Goal: Check status: Check status

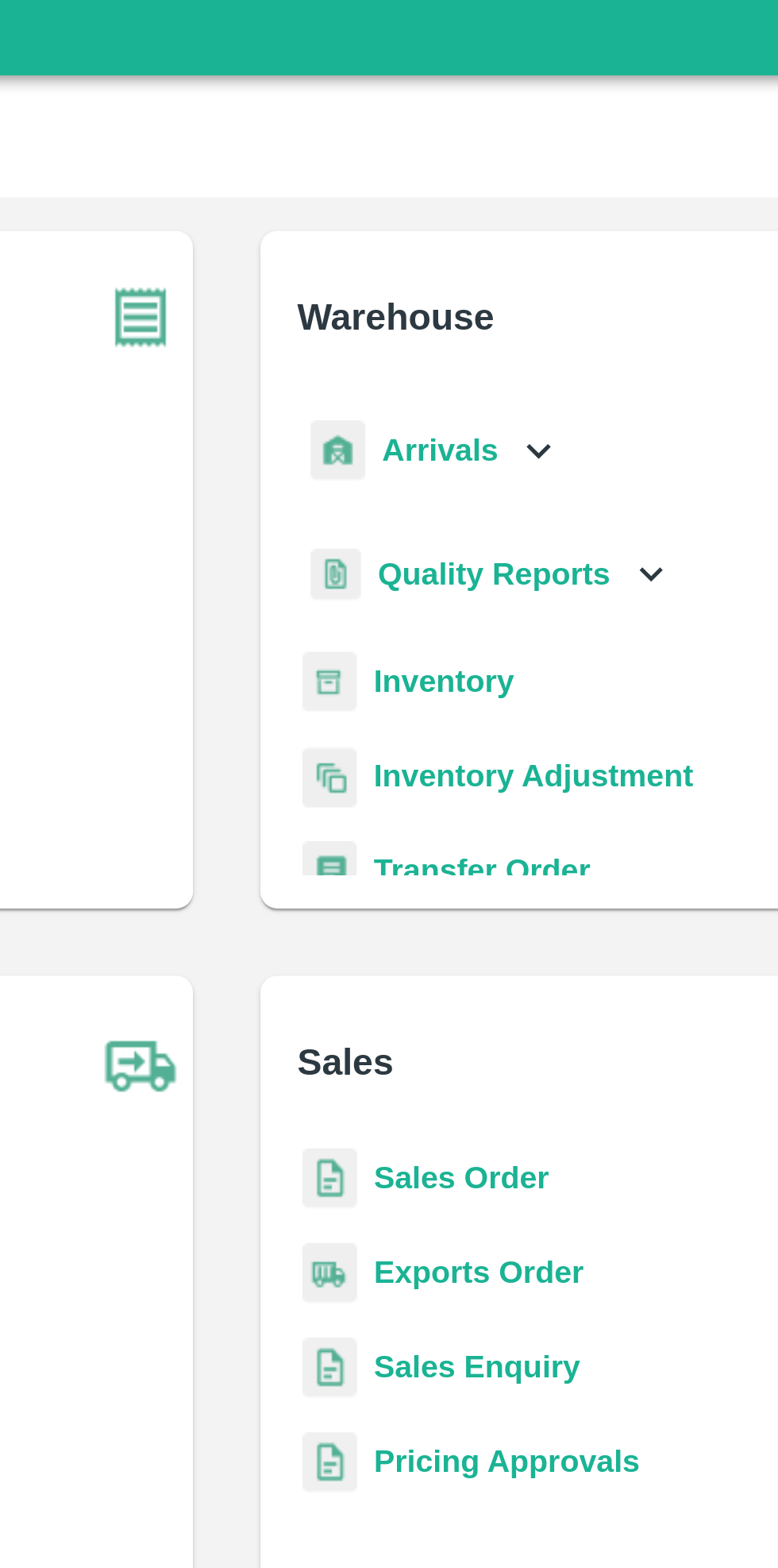
click at [488, 336] on b "Transfer Order" at bounding box center [485, 340] width 81 height 12
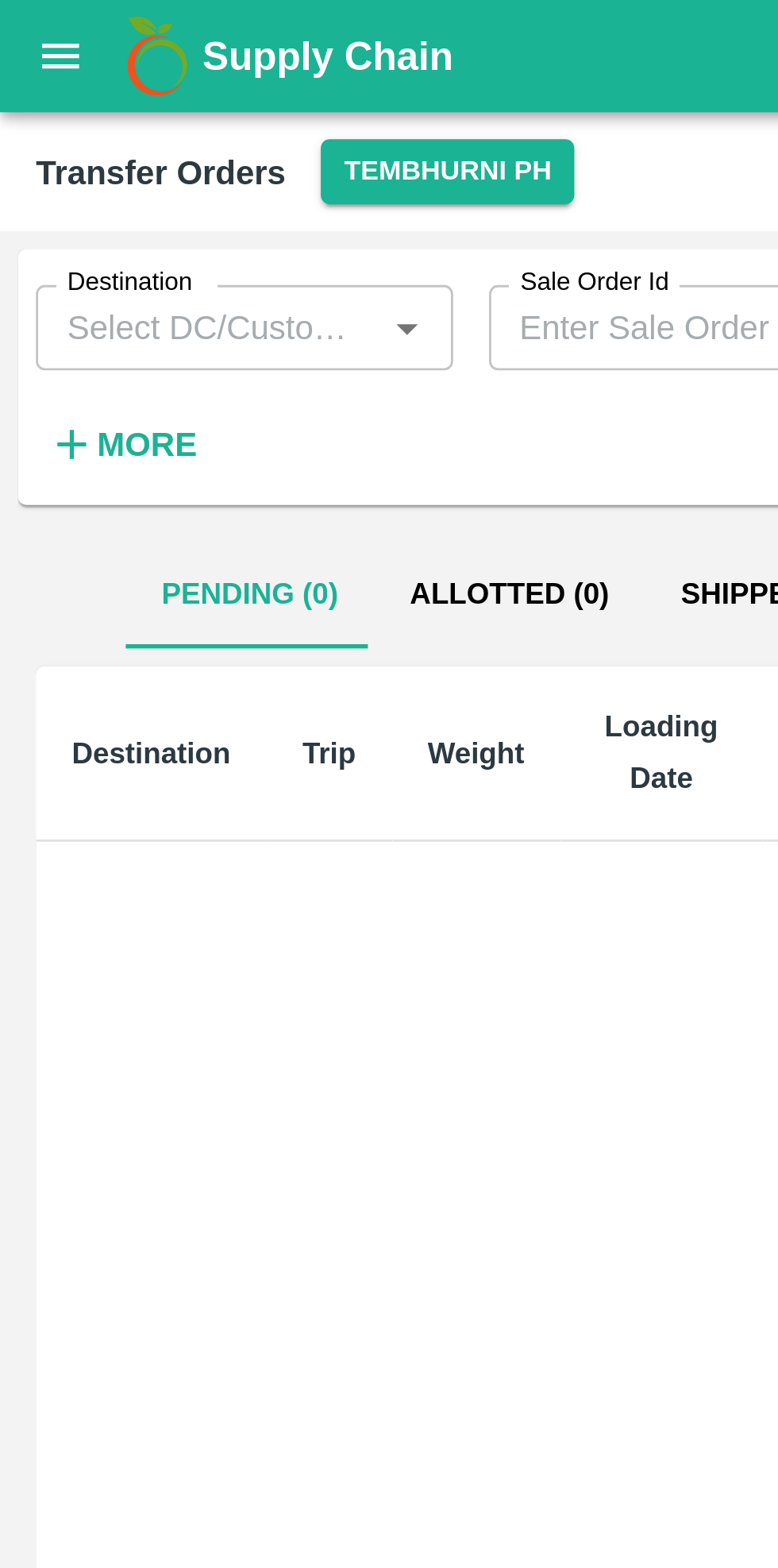
click at [193, 207] on button "Allotted (0)" at bounding box center [181, 210] width 96 height 38
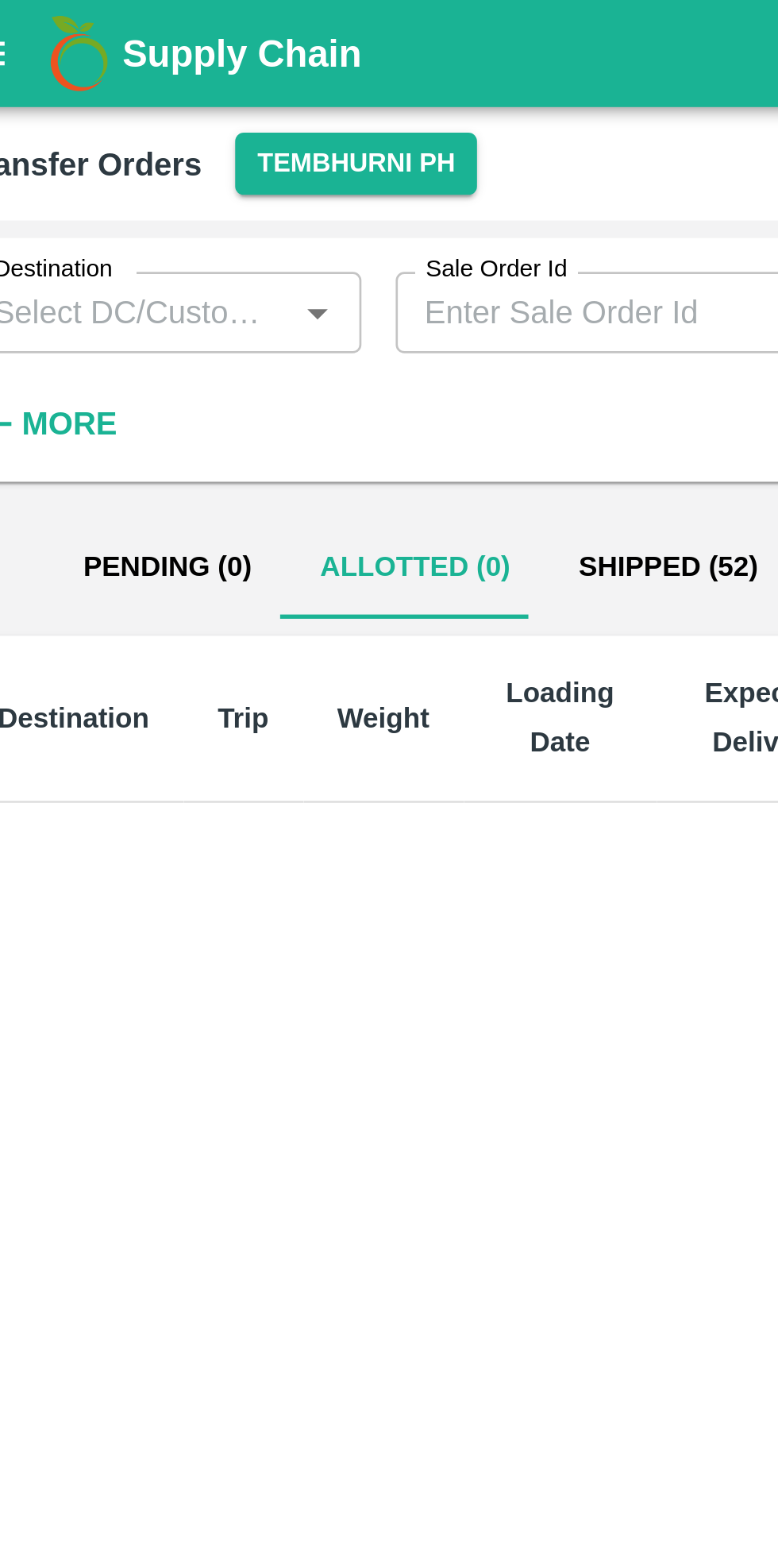
click at [154, 57] on button "Tembhurni PH" at bounding box center [158, 61] width 89 height 23
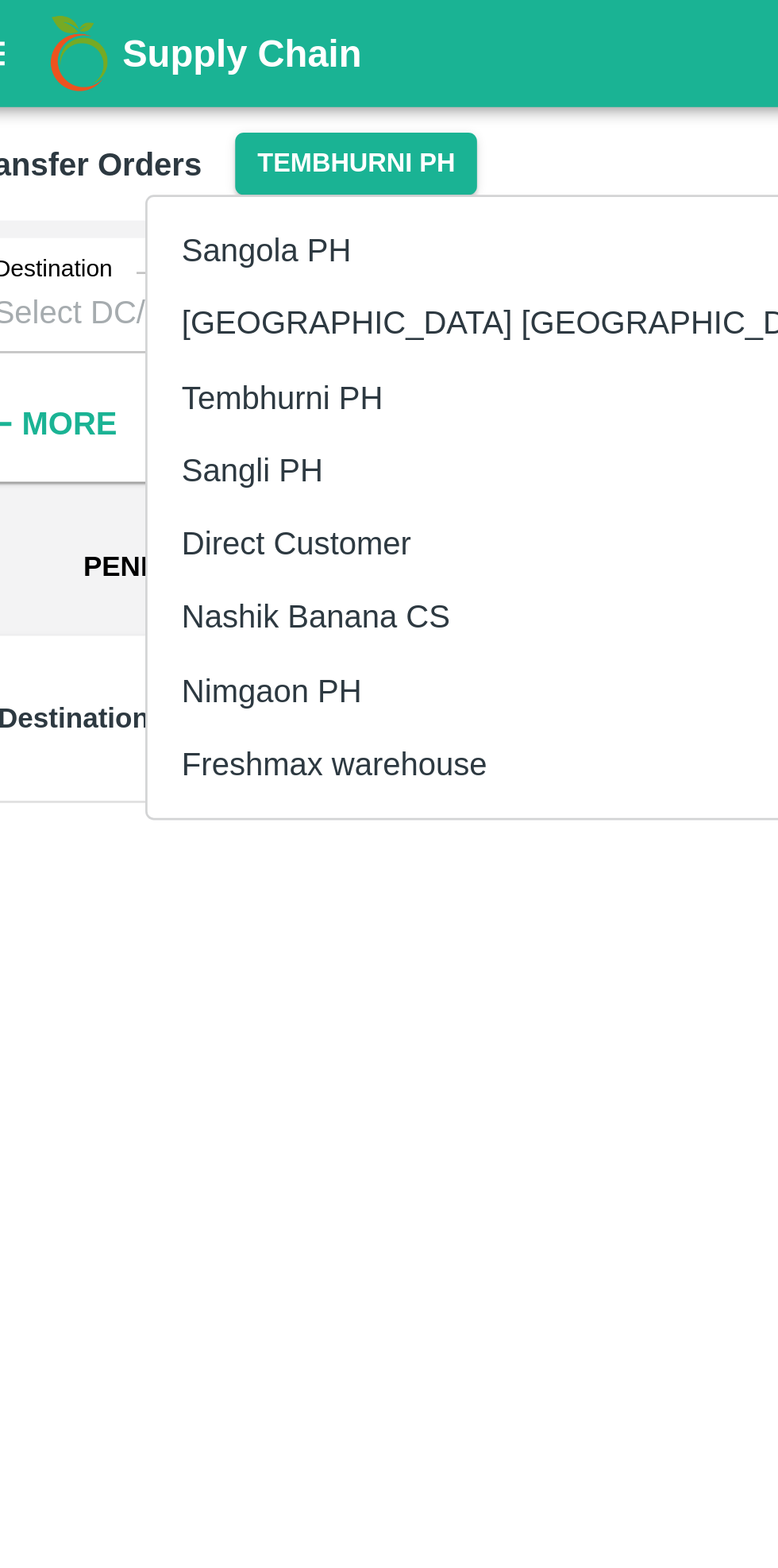
click at [169, 223] on li "Nashik Banana CS" at bounding box center [218, 228] width 274 height 27
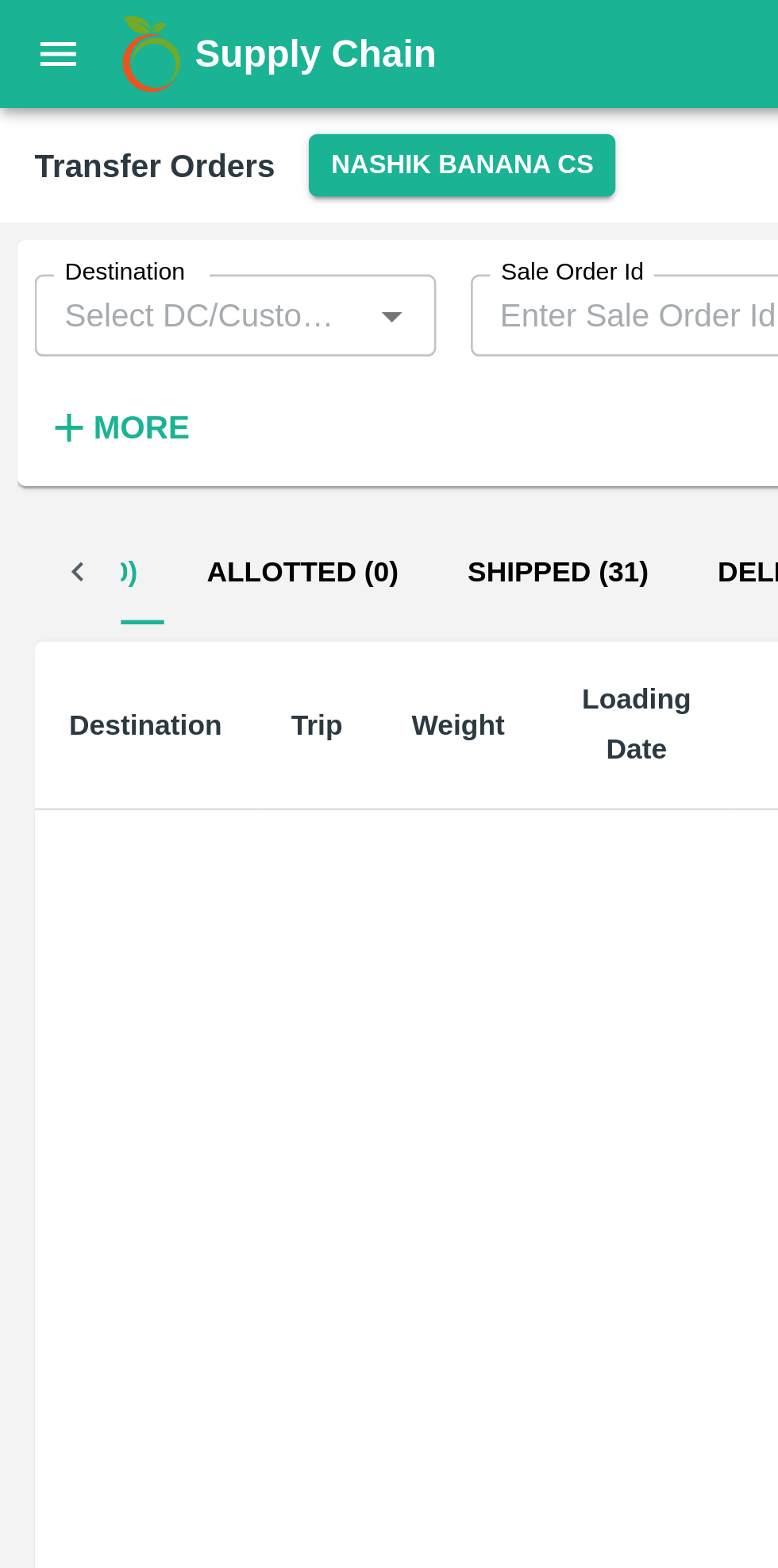
scroll to position [0, 70]
click at [204, 213] on button "Shipped (31)" at bounding box center [204, 210] width 92 height 38
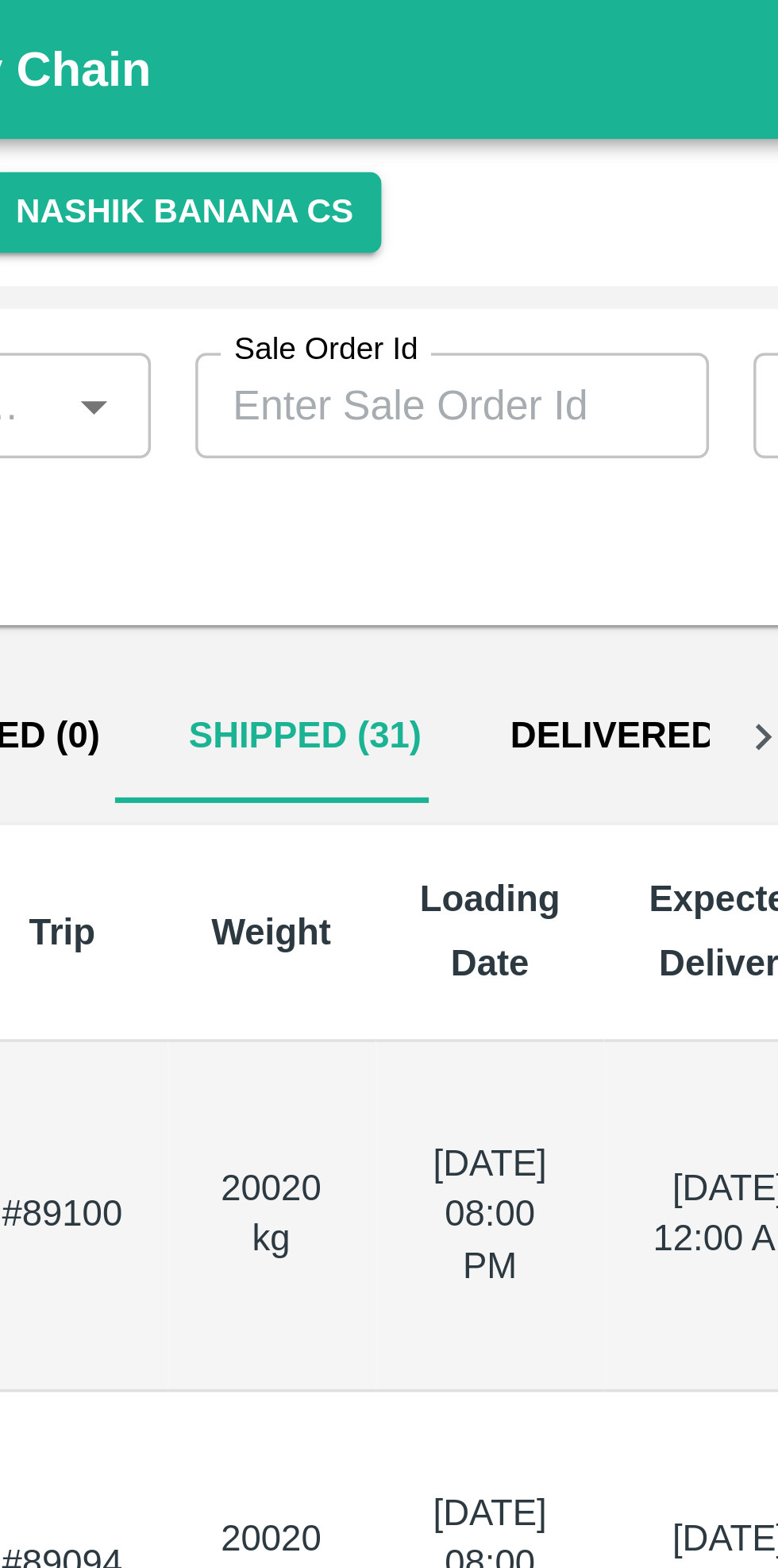
scroll to position [0, 0]
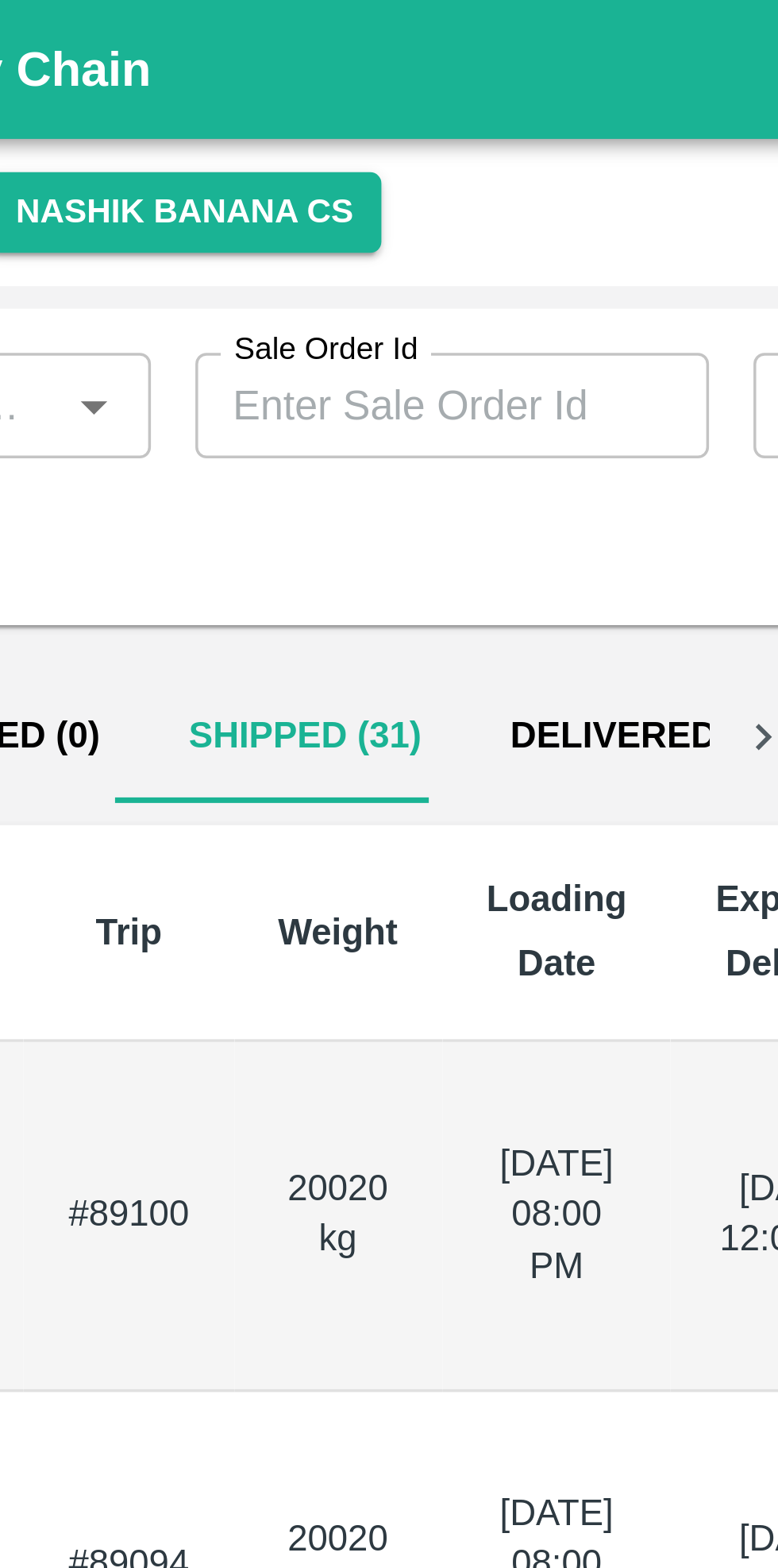
click at [204, 349] on td "20020 kg" at bounding box center [214, 348] width 60 height 100
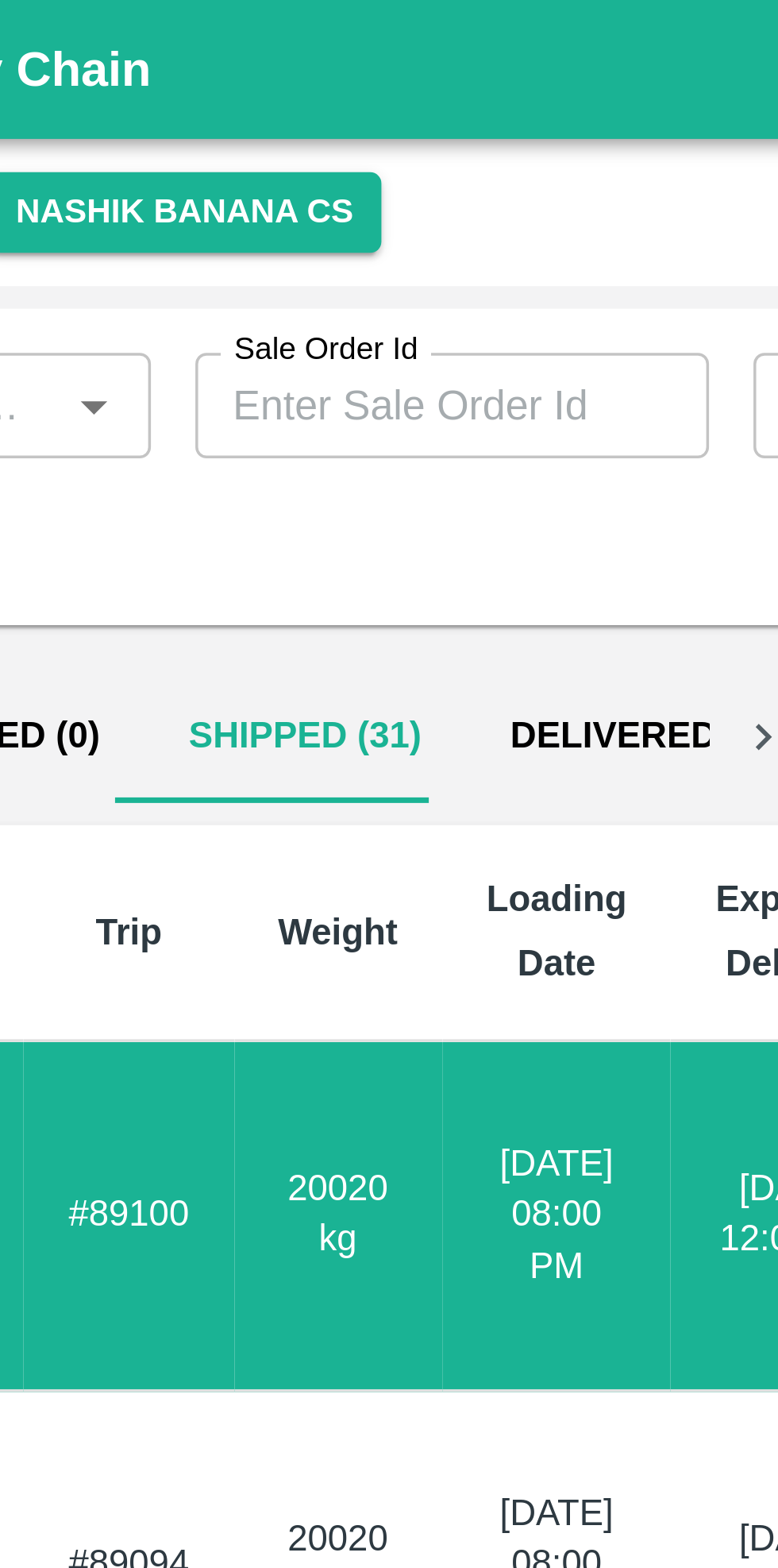
scroll to position [0, 19]
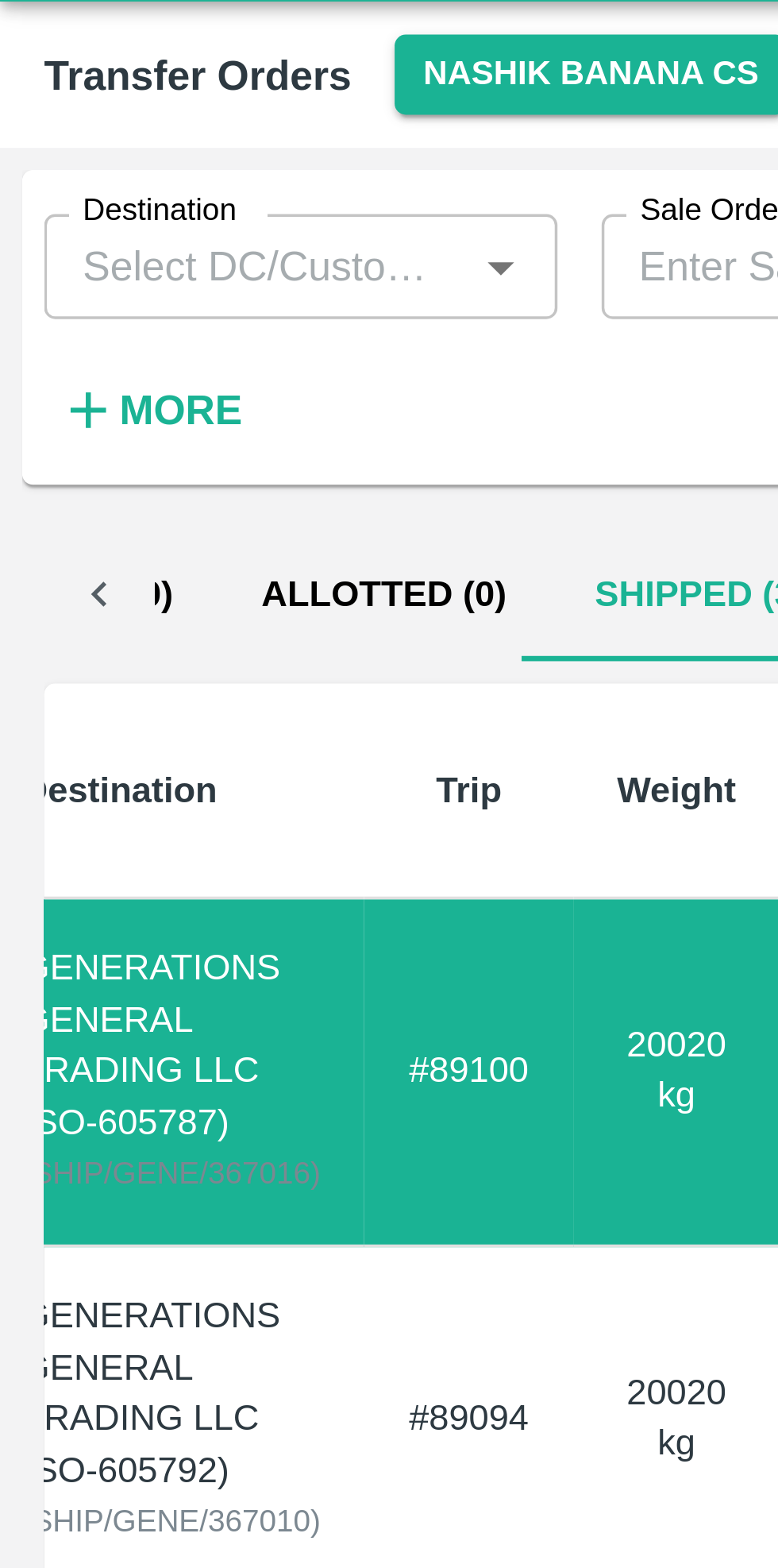
click at [156, 435] on td "#89094" at bounding box center [135, 448] width 60 height 100
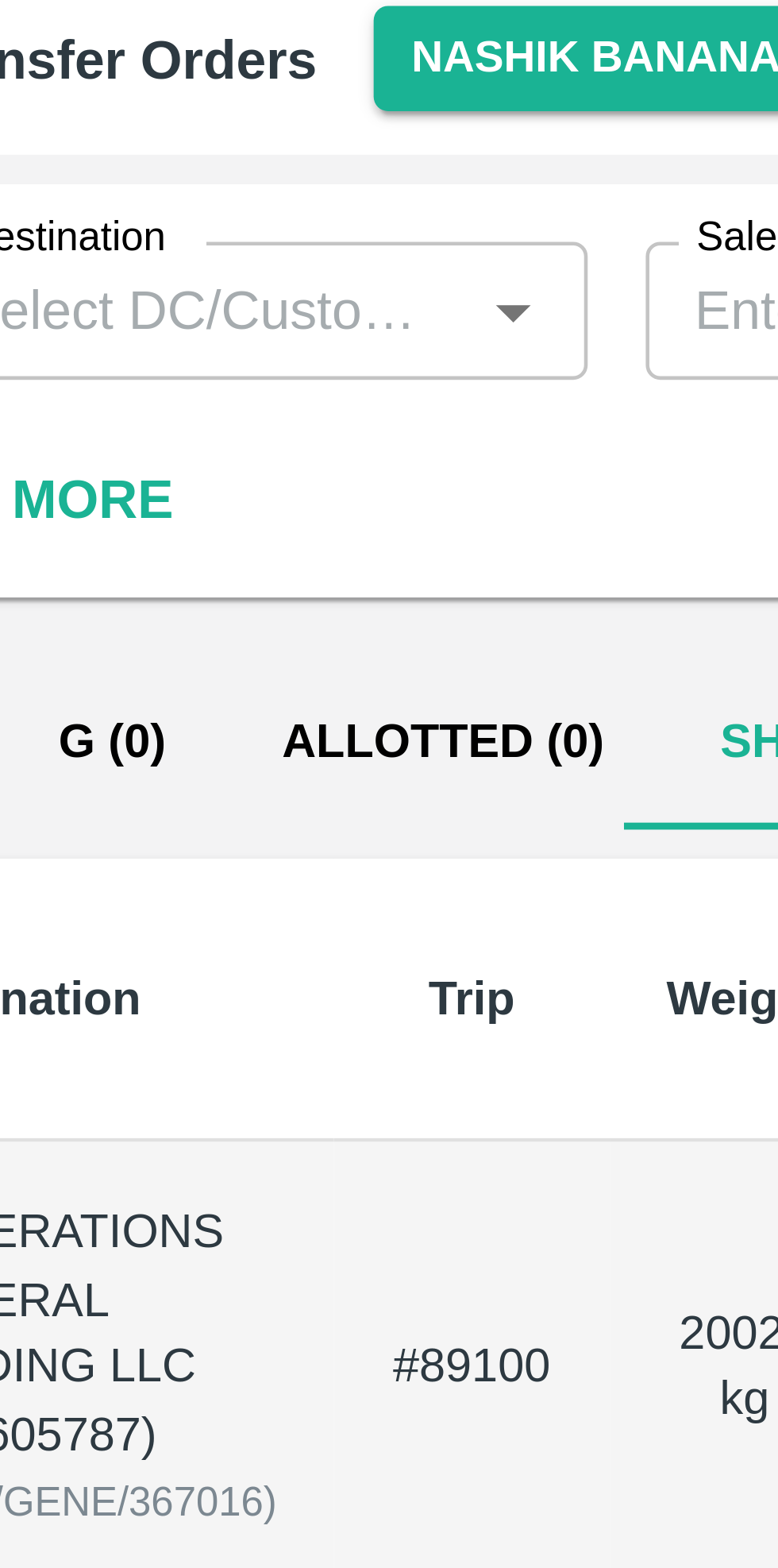
scroll to position [0, 95]
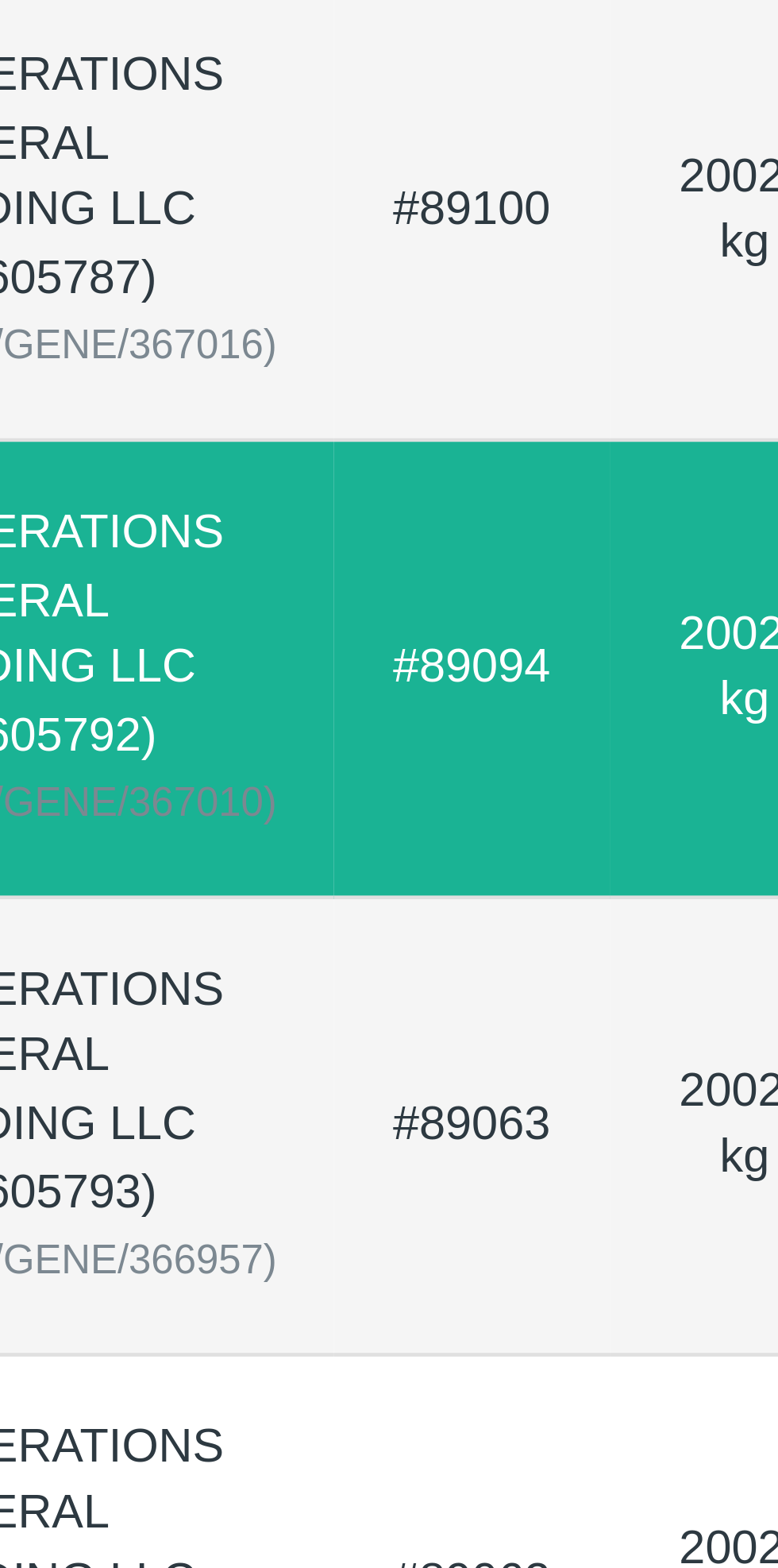
click at [105, 551] on td "#89063" at bounding box center [135, 548] width 60 height 100
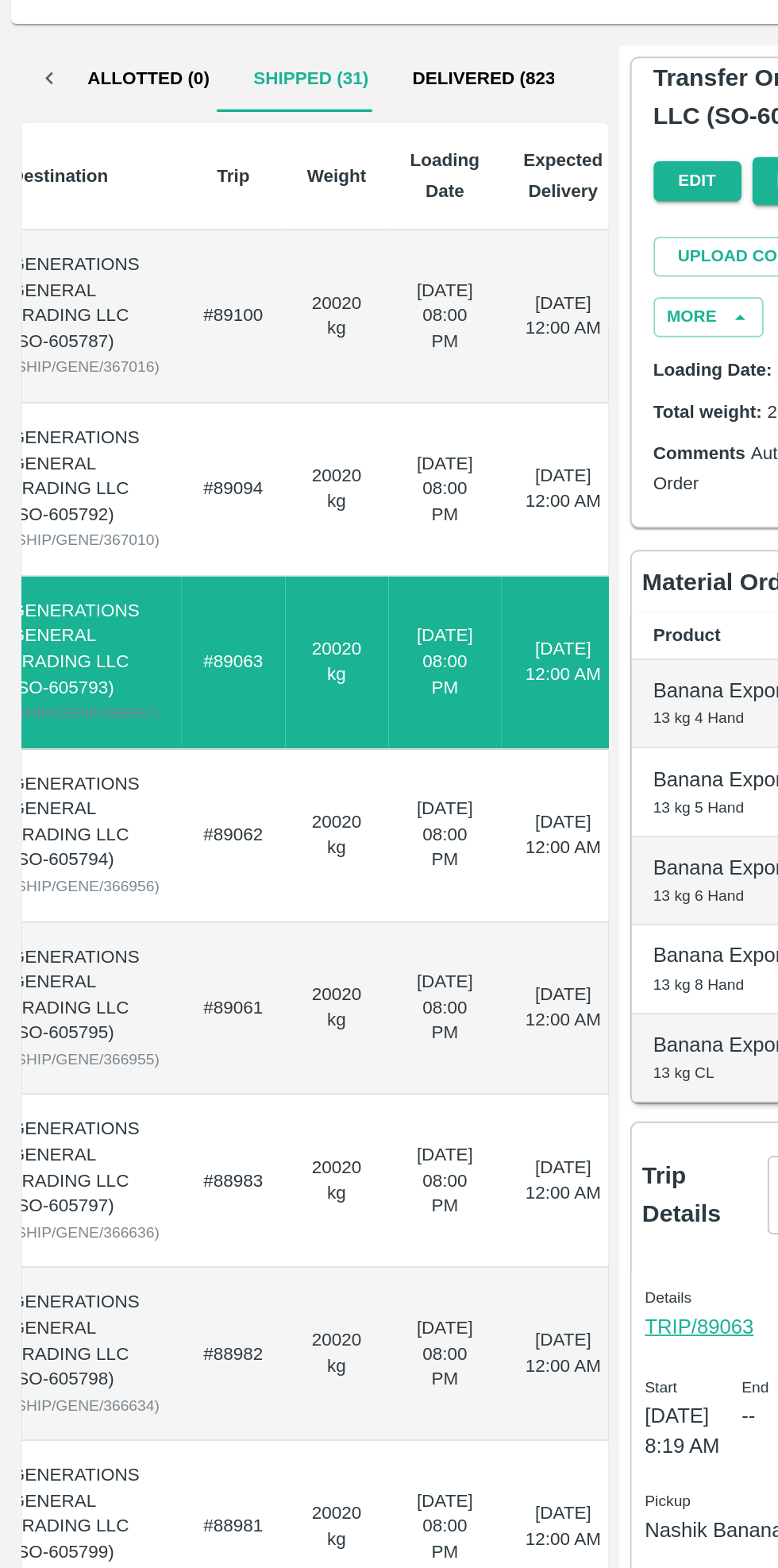
click at [125, 659] on td "#89062" at bounding box center [135, 648] width 60 height 100
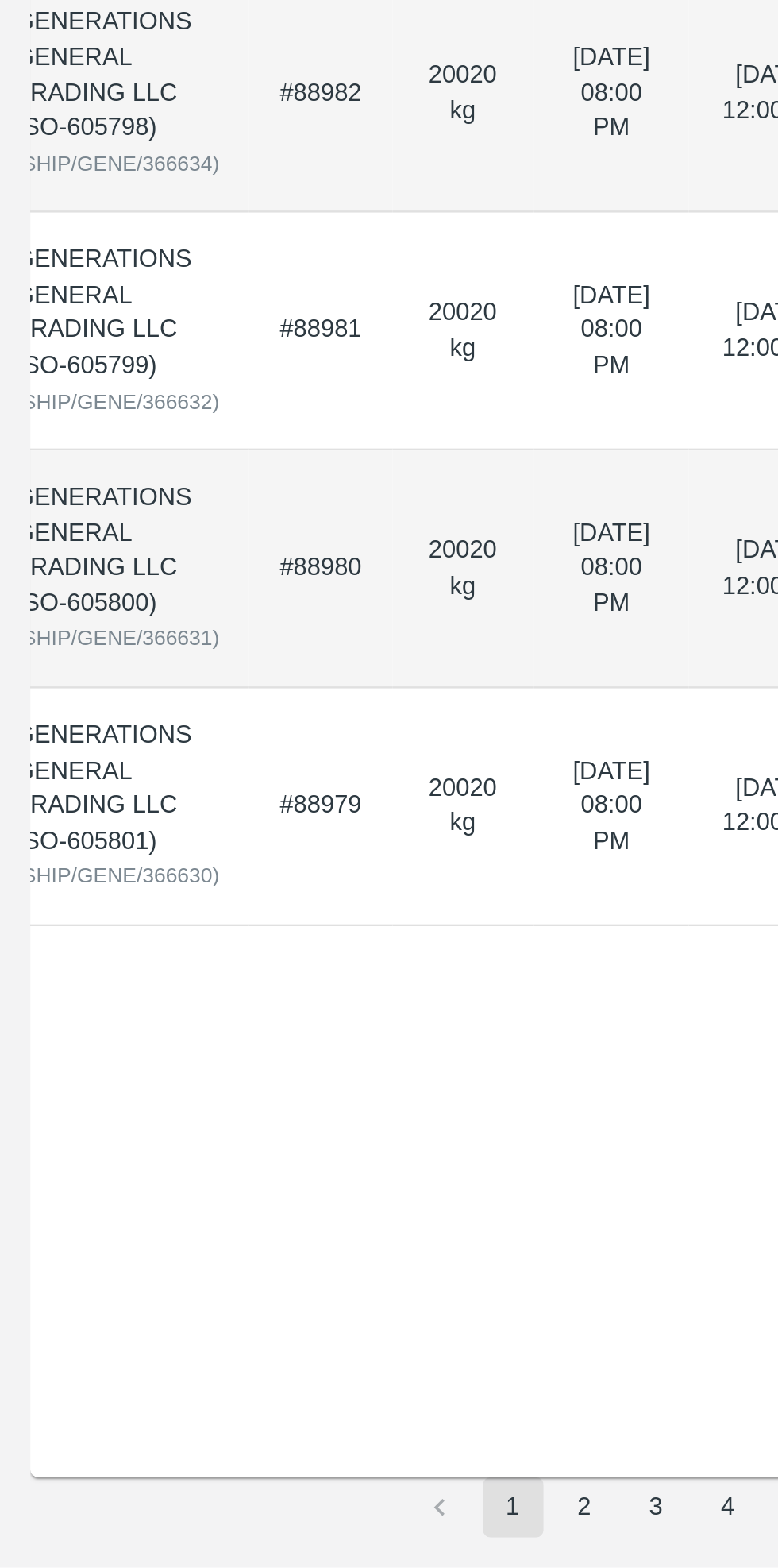
click at [100, 1262] on td "GENERATIONS GENERAL TRADING LLC (SO-605801) ( SHIP/GENE/366630 )" at bounding box center [49, 1247] width 111 height 100
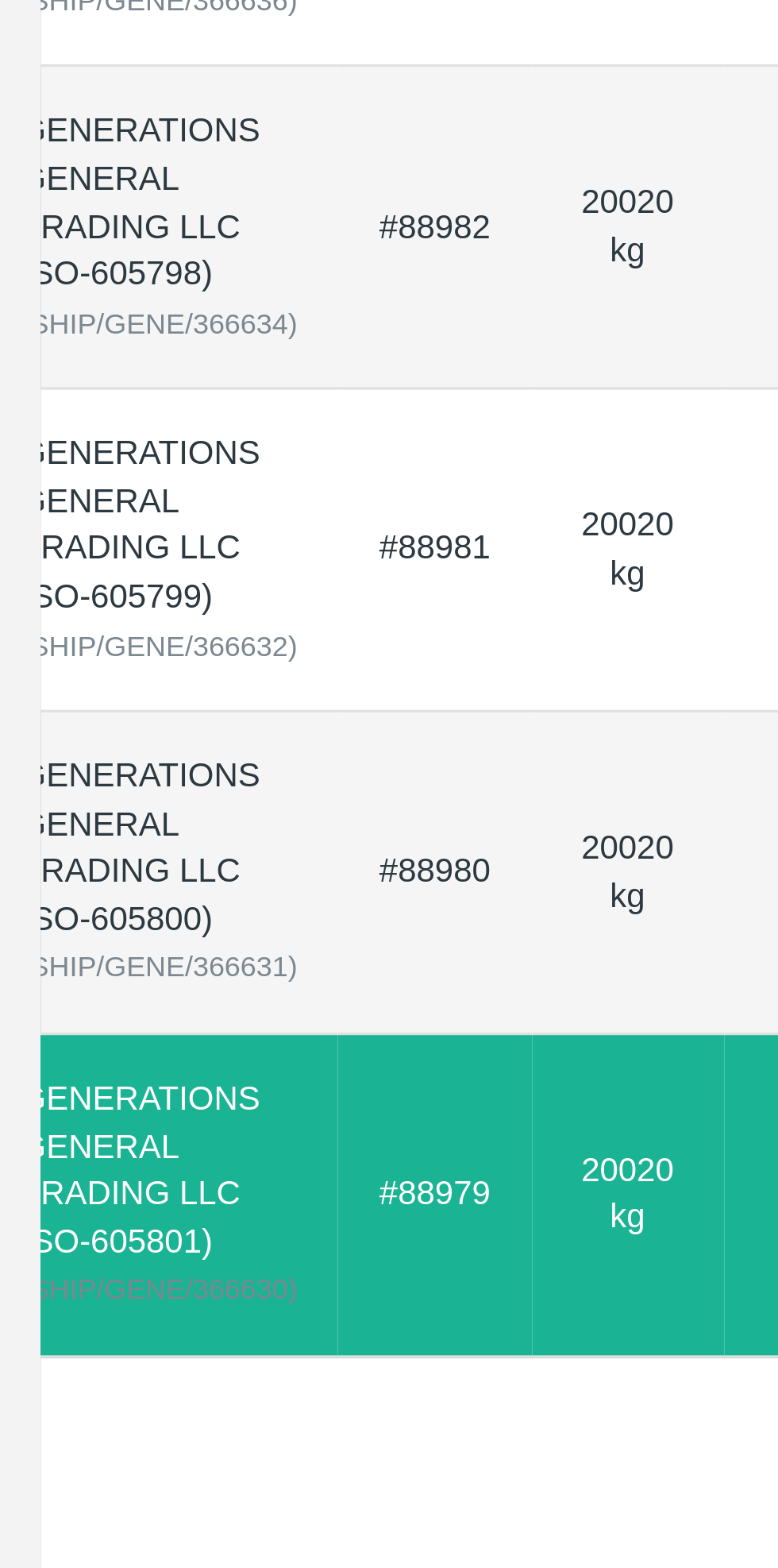
click at [82, 1159] on div "GENERATIONS GENERAL TRADING LLC (SO-605800)" at bounding box center [49, 1139] width 86 height 59
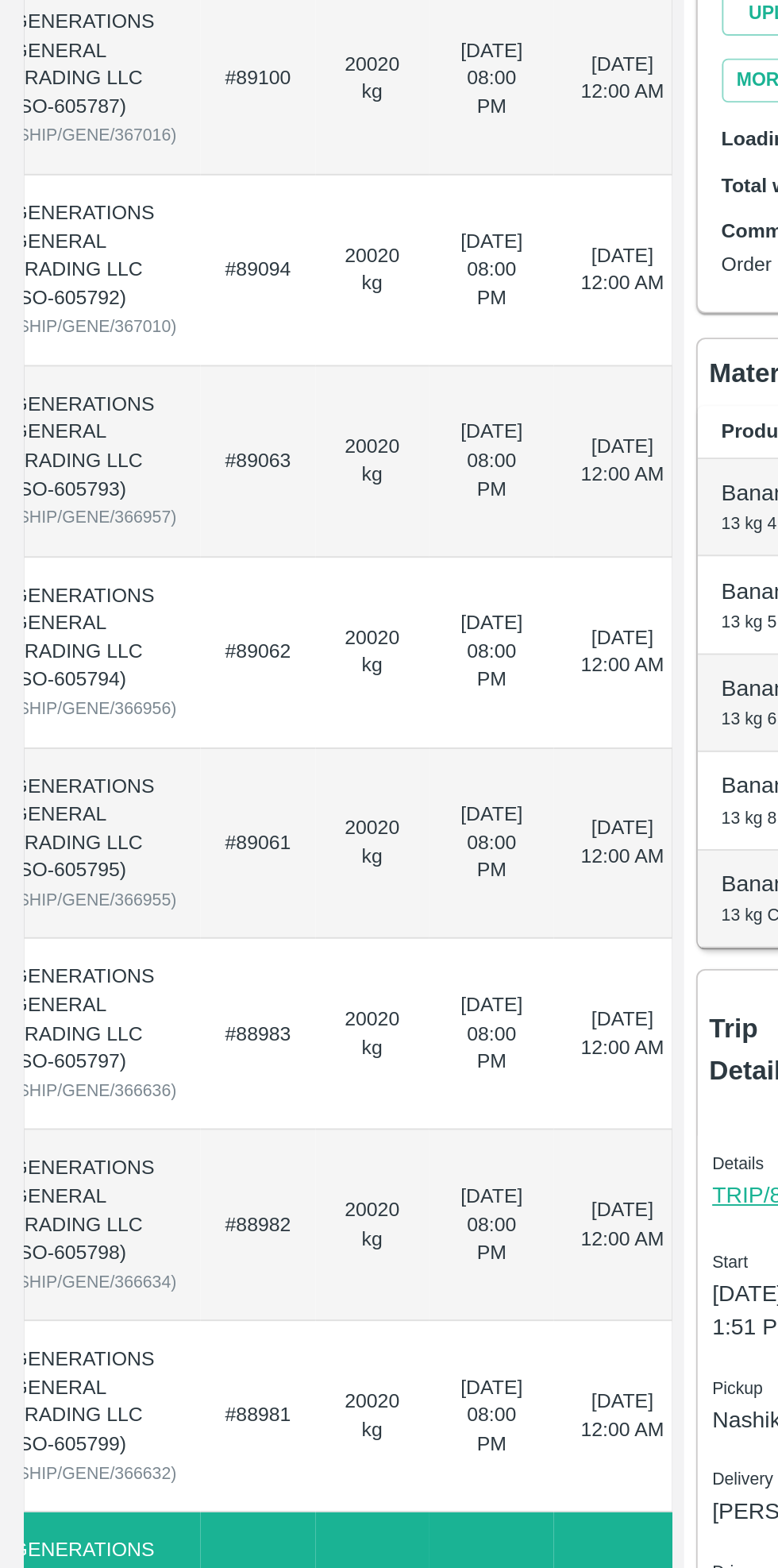
click at [248, 1028] on td "[DATE] 08:00 PM" at bounding box center [257, 1047] width 66 height 100
